Goal: Task Accomplishment & Management: Use online tool/utility

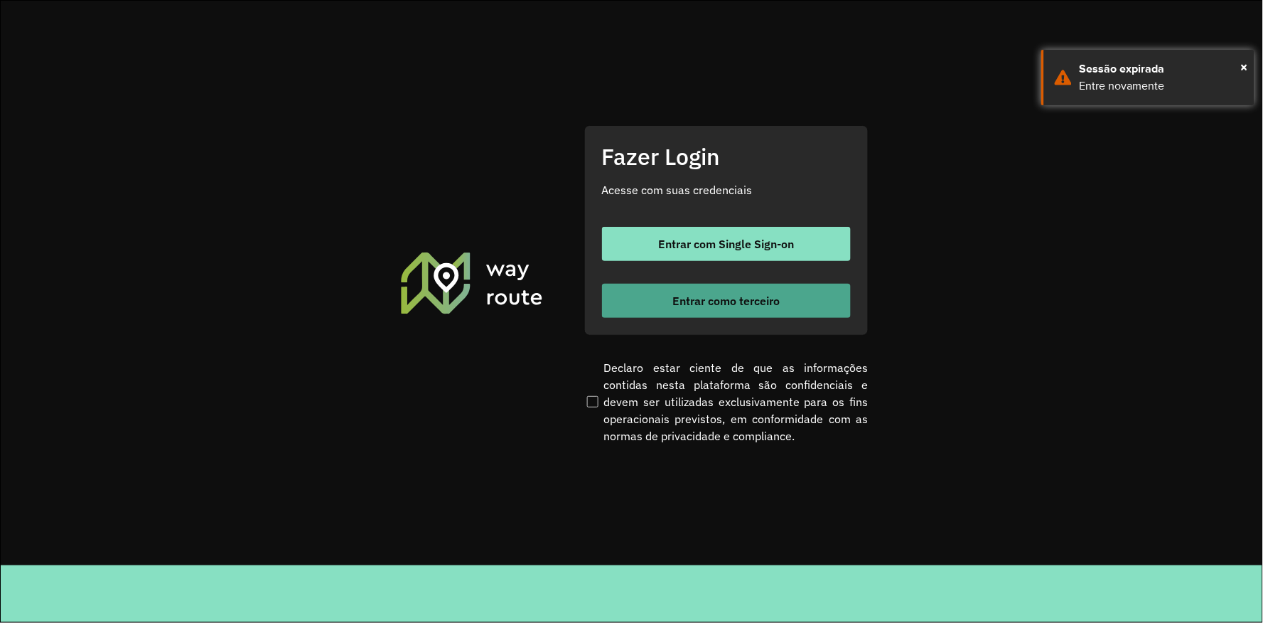
click at [687, 301] on span "Entrar como terceiro" at bounding box center [725, 300] width 107 height 11
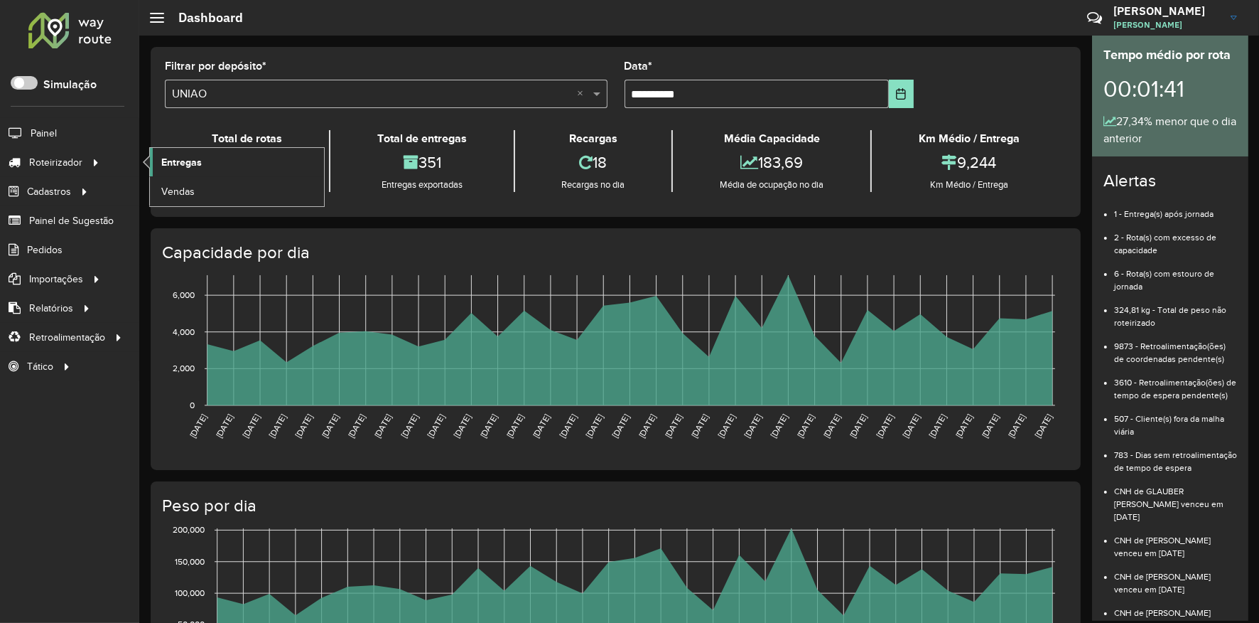
click at [203, 165] on link "Entregas" at bounding box center [237, 162] width 174 height 28
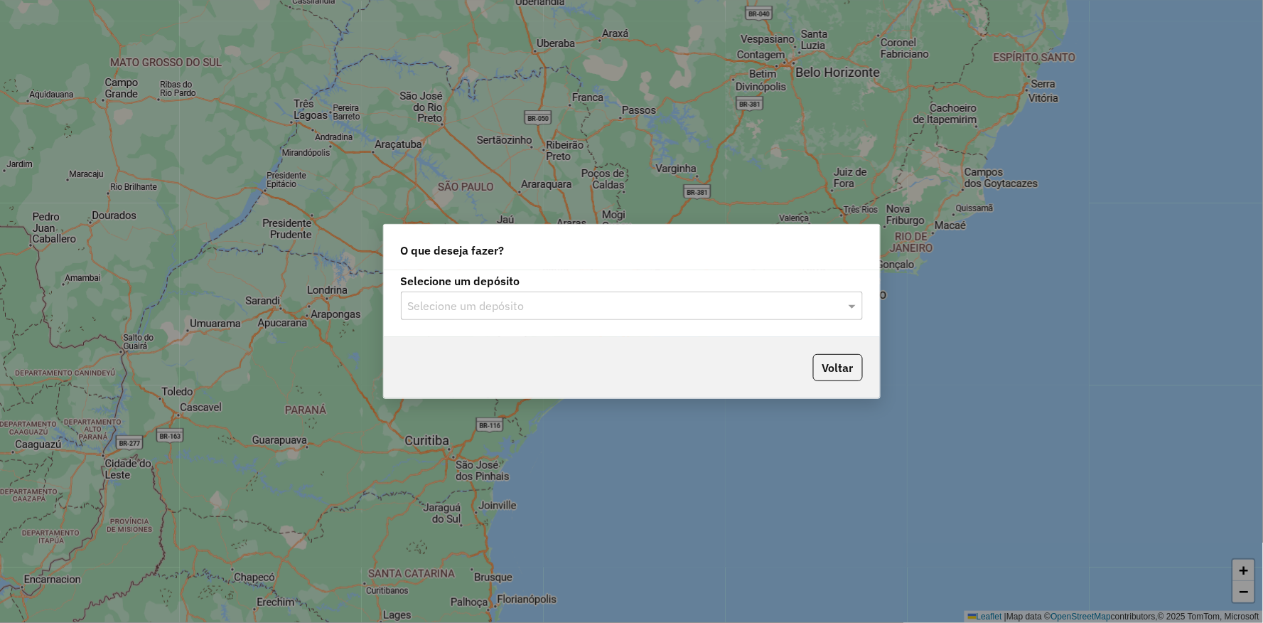
click at [554, 303] on input "text" at bounding box center [617, 306] width 419 height 17
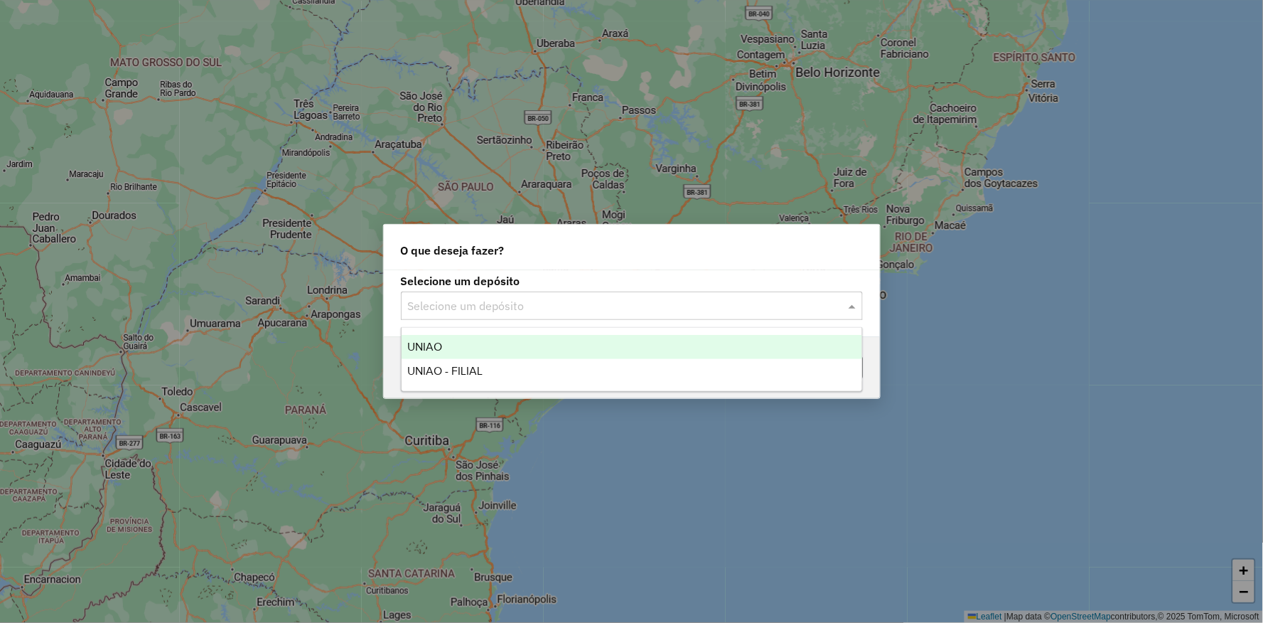
click at [441, 345] on span "UNIAO" at bounding box center [424, 346] width 35 height 12
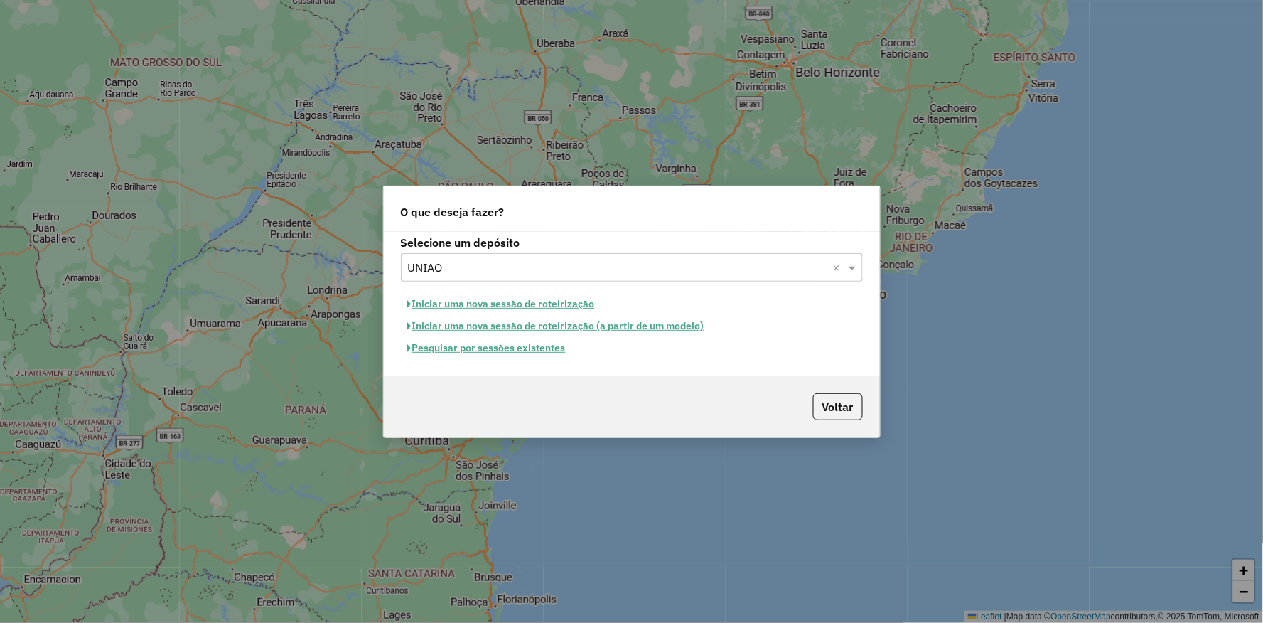
click at [456, 345] on button "Pesquisar por sessões existentes" at bounding box center [486, 348] width 171 height 22
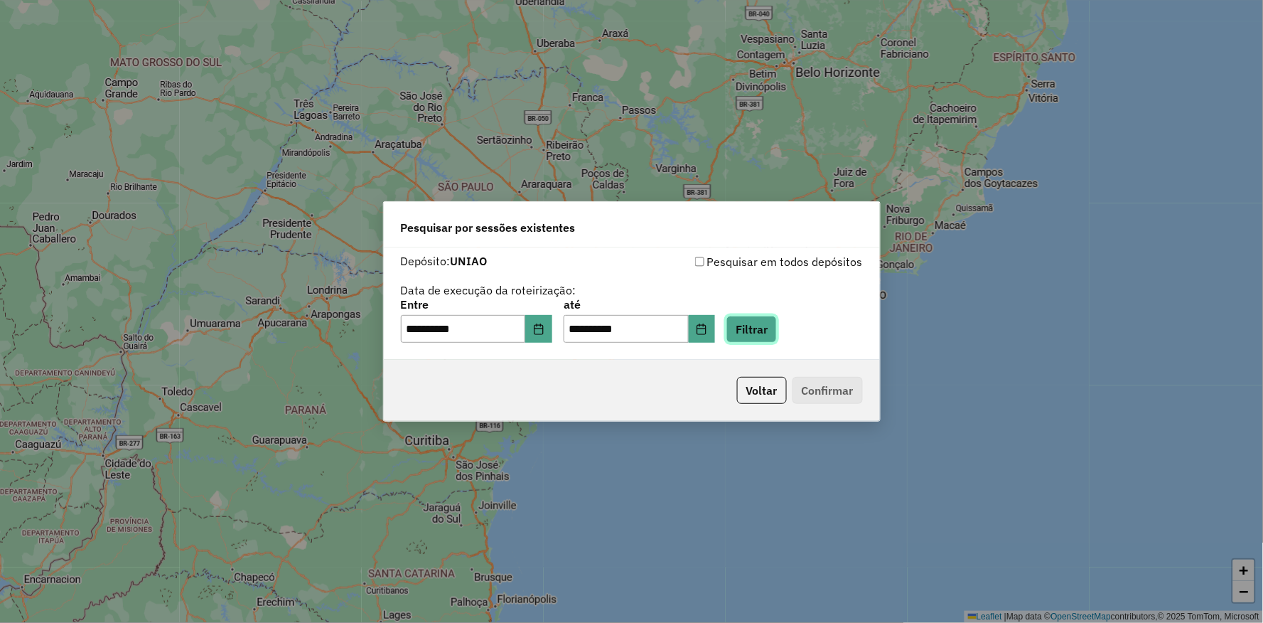
click at [777, 330] on button "Filtrar" at bounding box center [751, 329] width 50 height 27
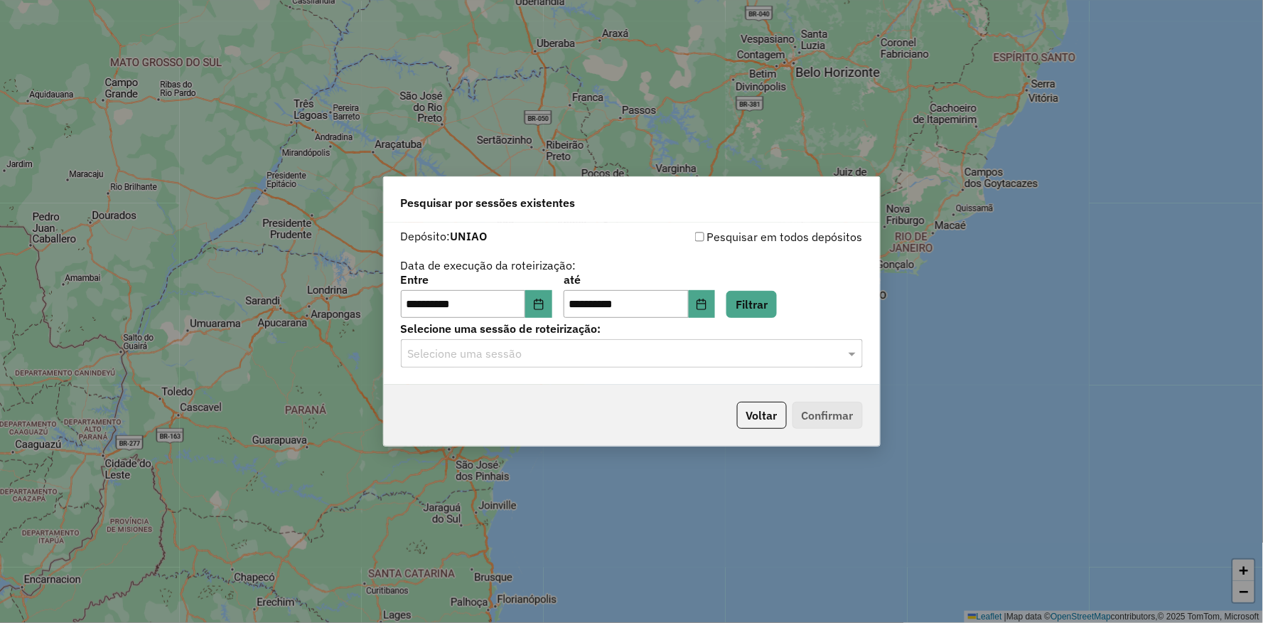
click at [591, 359] on input "text" at bounding box center [617, 353] width 419 height 17
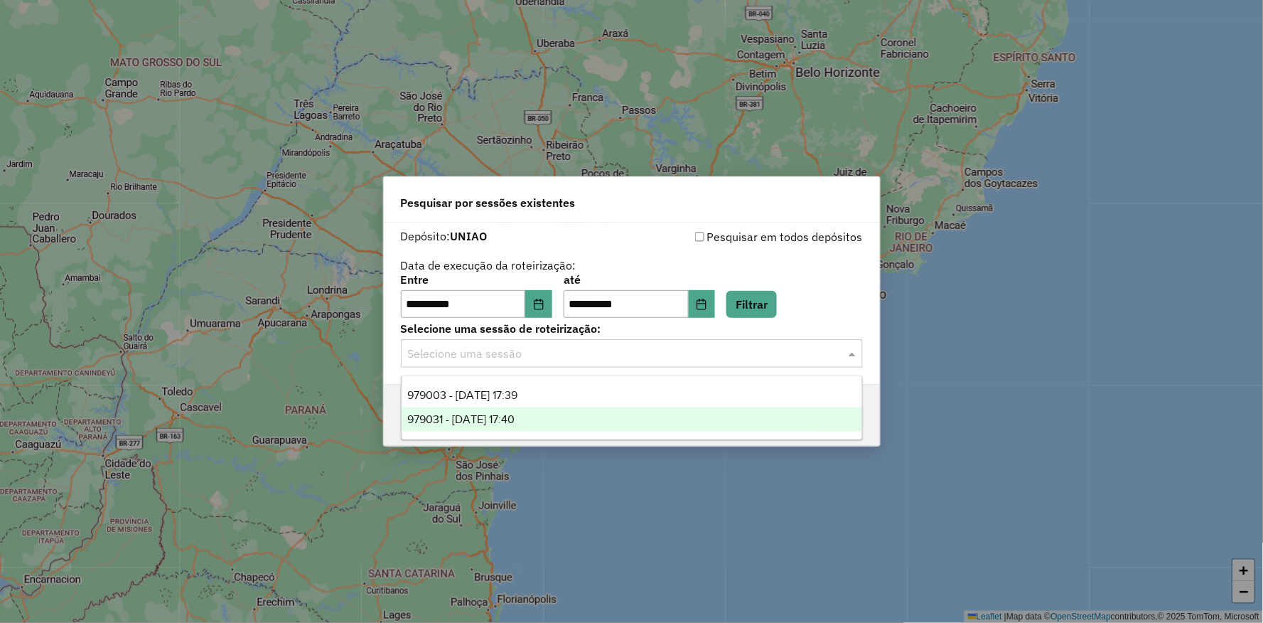
click at [515, 416] on span "979031 - 14/08/2025 17:40" at bounding box center [460, 419] width 107 height 12
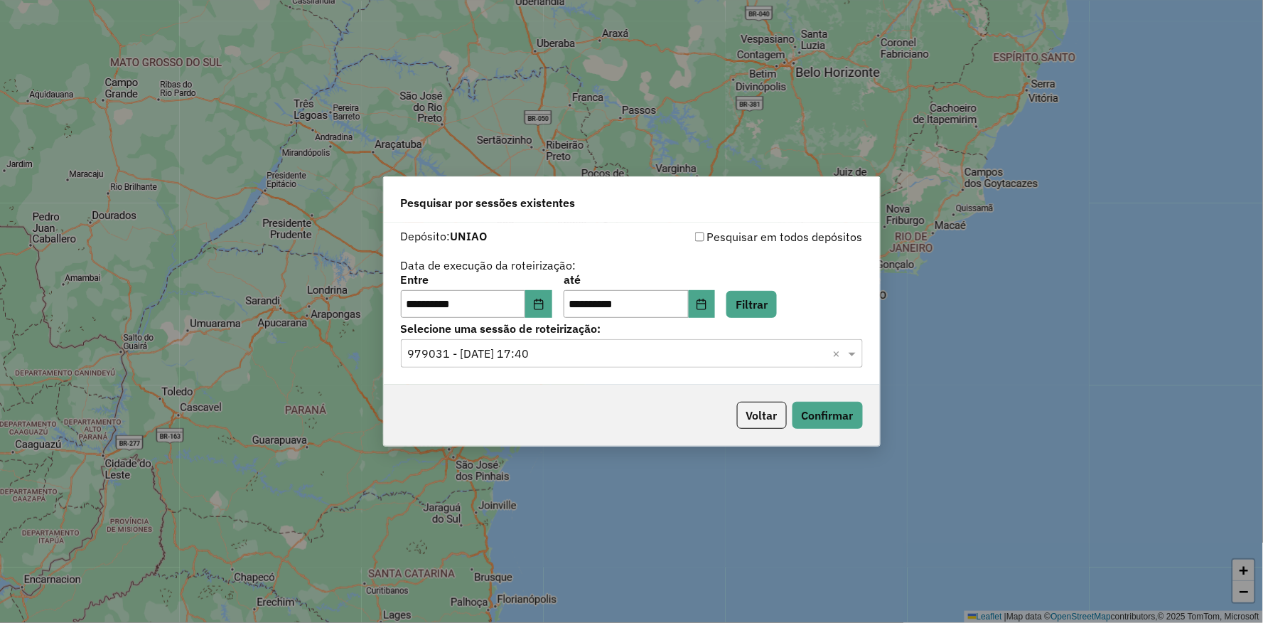
drag, startPoint x: 527, startPoint y: 416, endPoint x: 721, endPoint y: 417, distance: 193.3
click at [538, 414] on div "Voltar Confirmar" at bounding box center [632, 415] width 496 height 61
click at [851, 415] on button "Confirmar" at bounding box center [827, 415] width 70 height 27
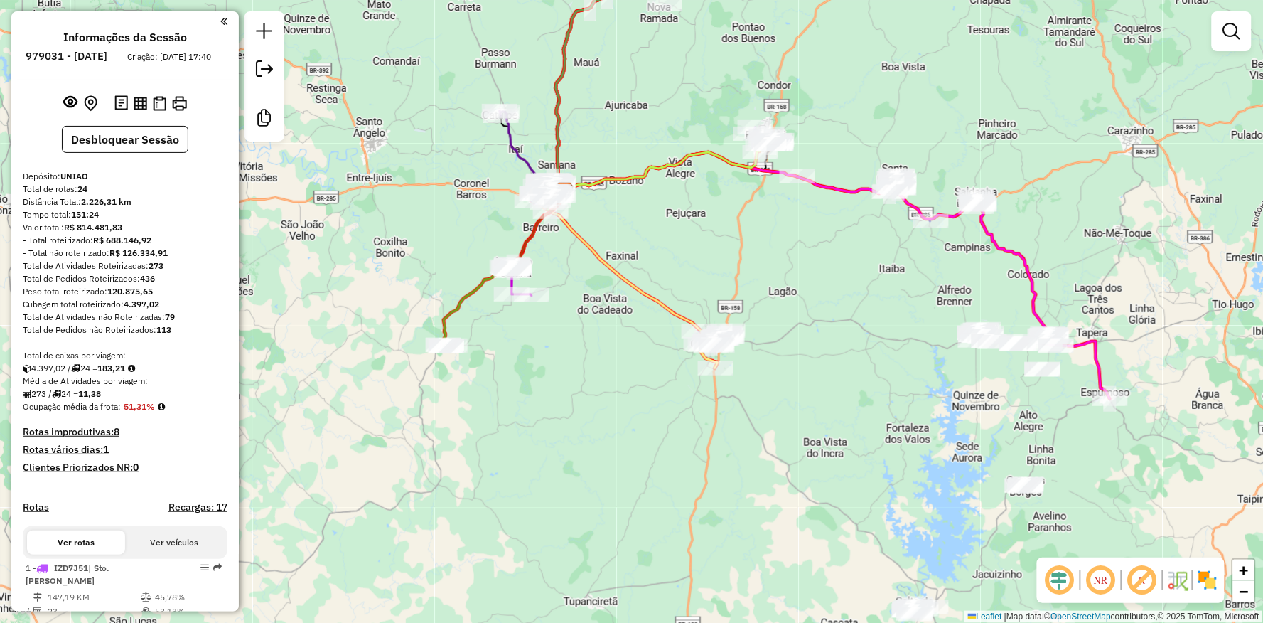
drag, startPoint x: 1025, startPoint y: 143, endPoint x: 861, endPoint y: 72, distance: 178.3
click at [897, 53] on div "Janela de atendimento Grade de atendimento Capacidade Transportadoras Veículos …" at bounding box center [631, 311] width 1263 height 623
